Goal: Check status: Check status

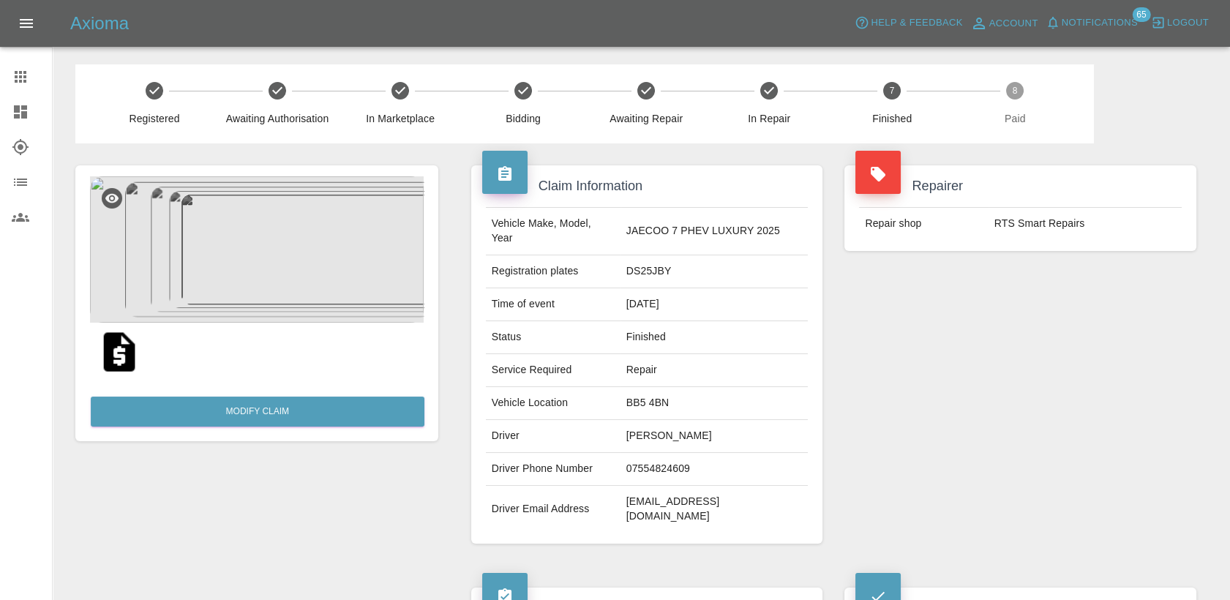
click at [31, 77] on div at bounding box center [32, 77] width 41 height 18
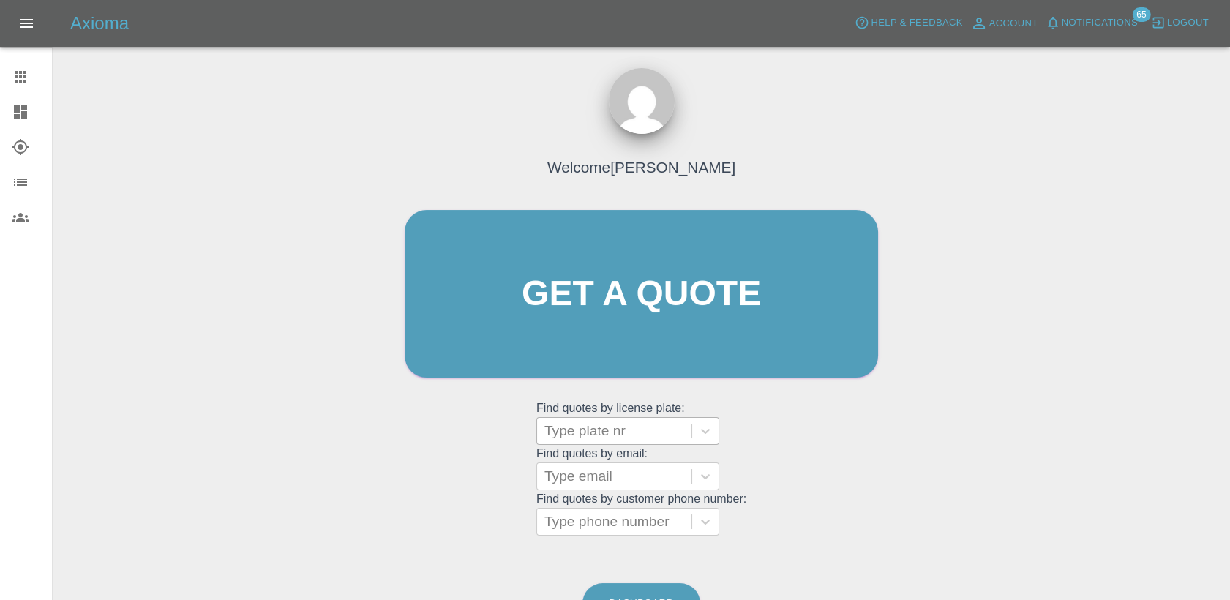
click at [615, 430] on div at bounding box center [614, 431] width 140 height 20
paste input "DV25NXJ"
type input "DV25NXJ"
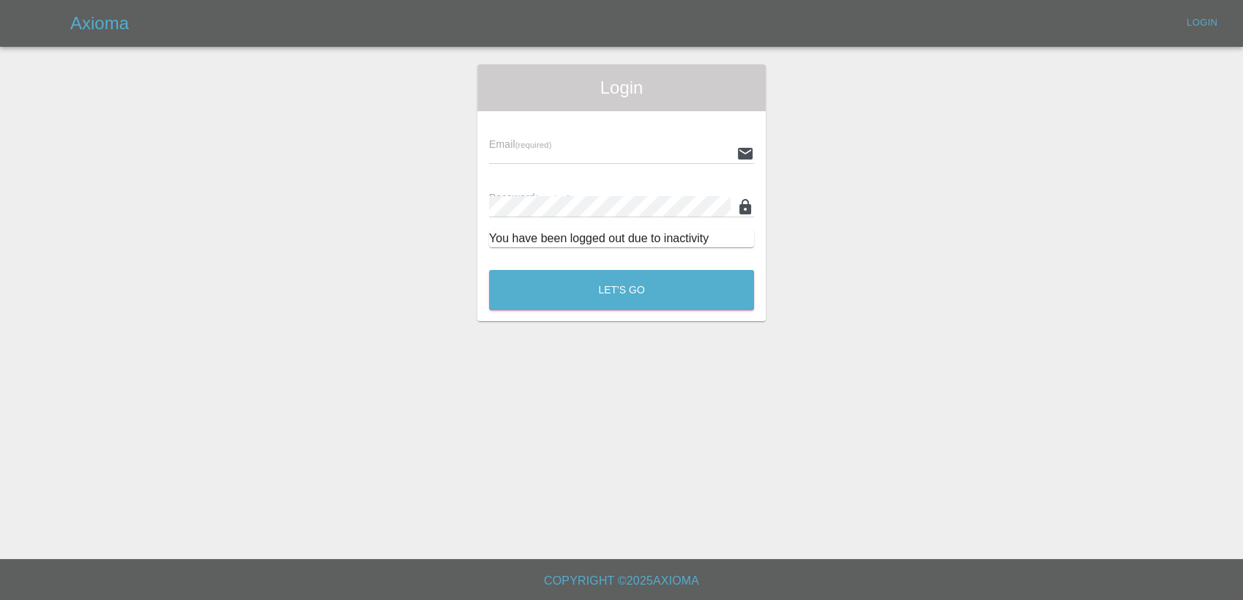
type input "[PERSON_NAME][EMAIL_ADDRESS][PERSON_NAME][DOMAIN_NAME]"
click at [652, 291] on button "Let's Go" at bounding box center [621, 290] width 265 height 40
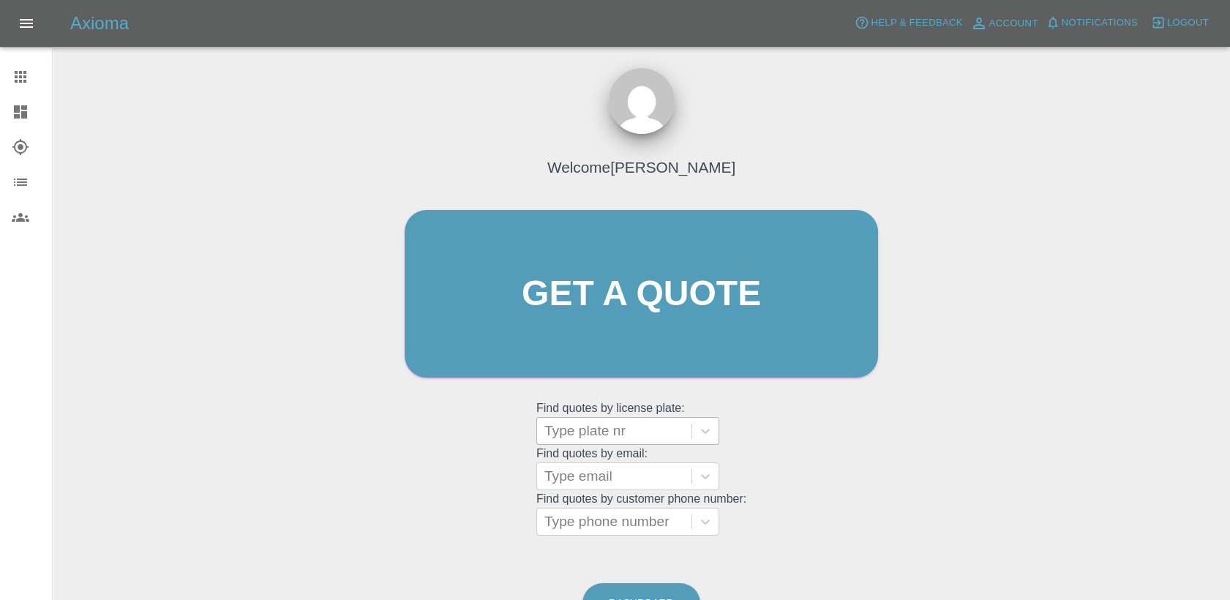
click at [602, 435] on div at bounding box center [614, 431] width 140 height 20
paste input "DV25NXJ"
type input "DV25NXJ"
paste input "DT25WZG"
type input "DT25WZG"
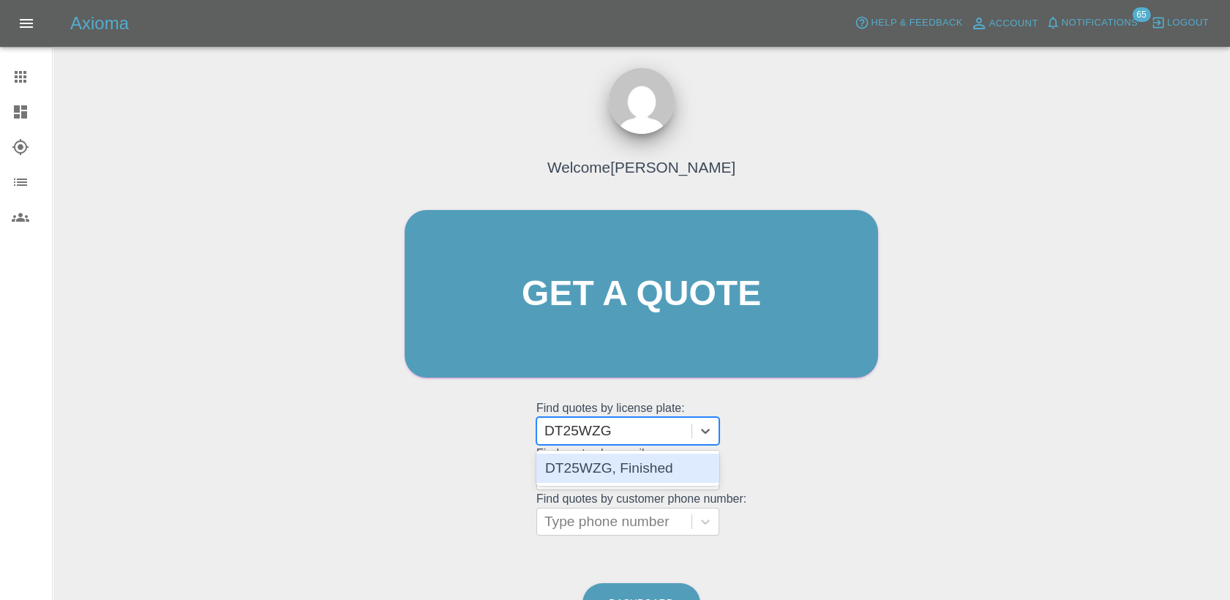
click at [654, 467] on div "DT25WZG, Finished" at bounding box center [627, 468] width 183 height 29
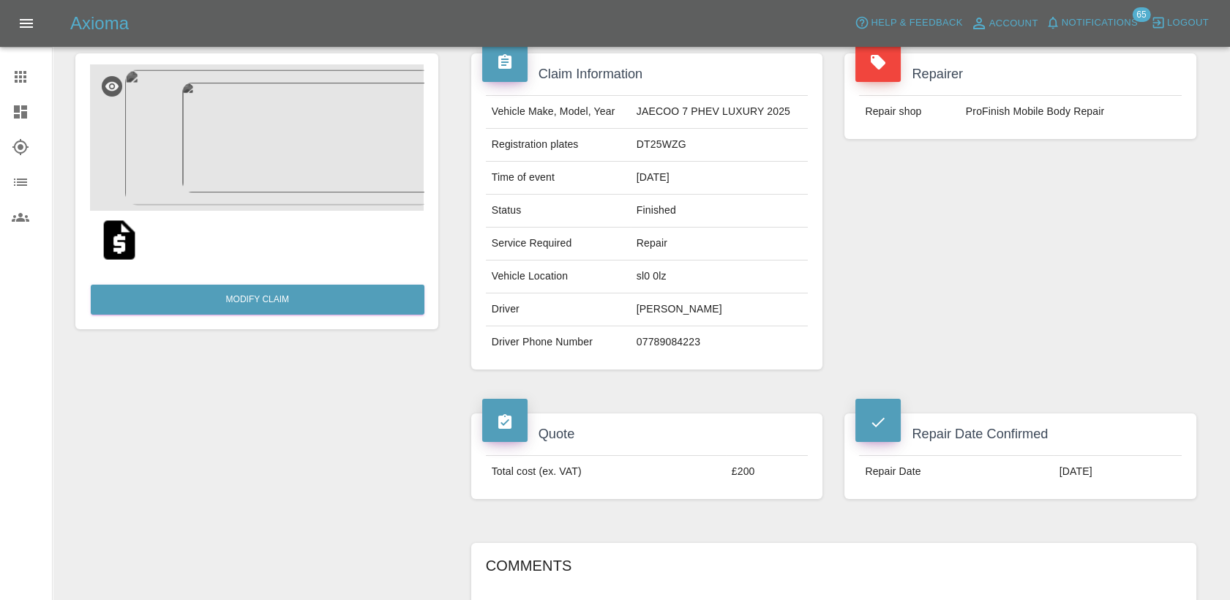
scroll to position [81, 0]
